Goal: Entertainment & Leisure: Browse casually

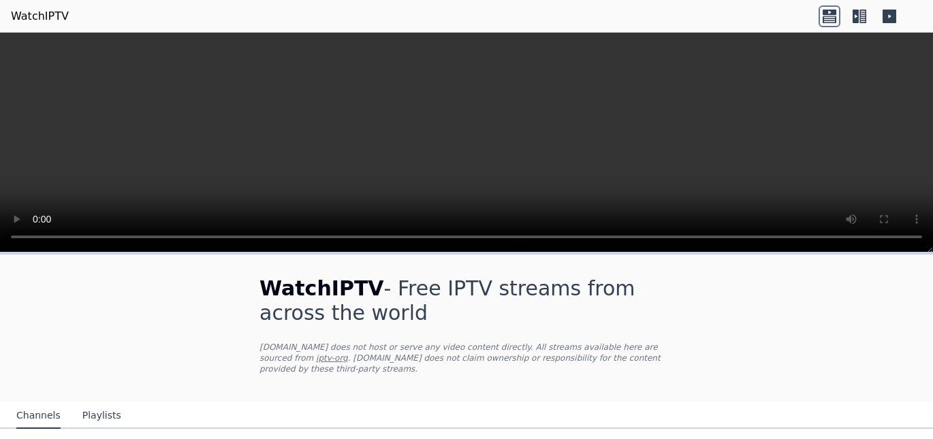
click at [859, 19] on icon at bounding box center [859, 16] width 22 height 22
click at [859, 17] on icon at bounding box center [859, 16] width 22 height 22
click at [866, 10] on icon at bounding box center [859, 16] width 22 height 22
